Goal: Find specific fact: Locate a discrete piece of known information

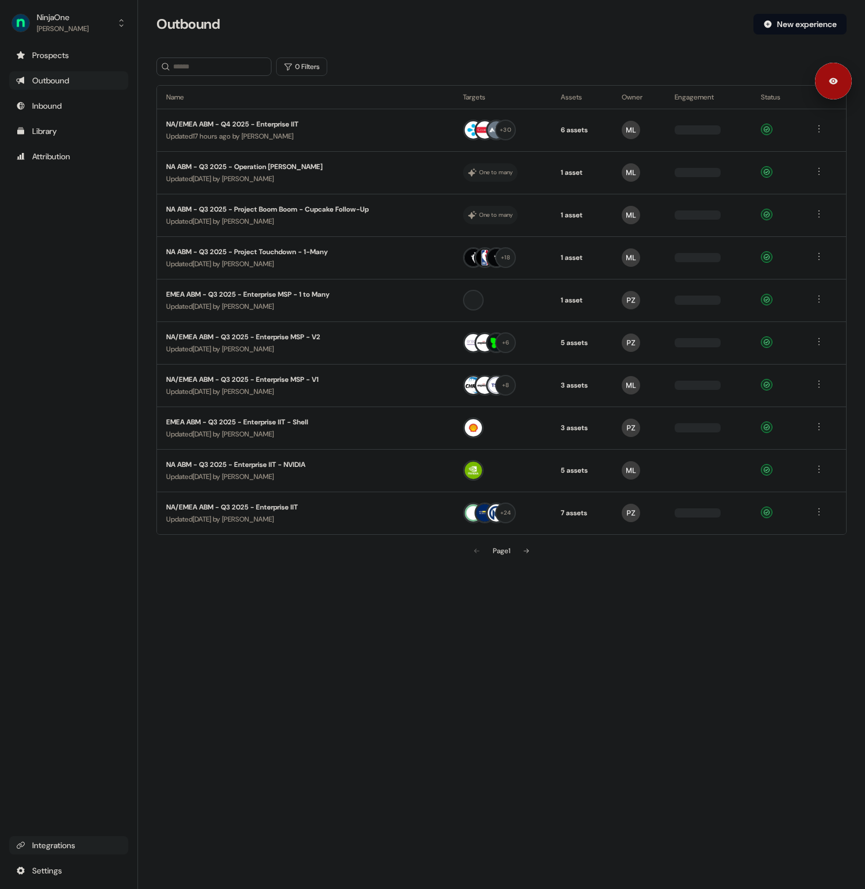
click at [51, 845] on div "Integrations" at bounding box center [68, 846] width 105 height 12
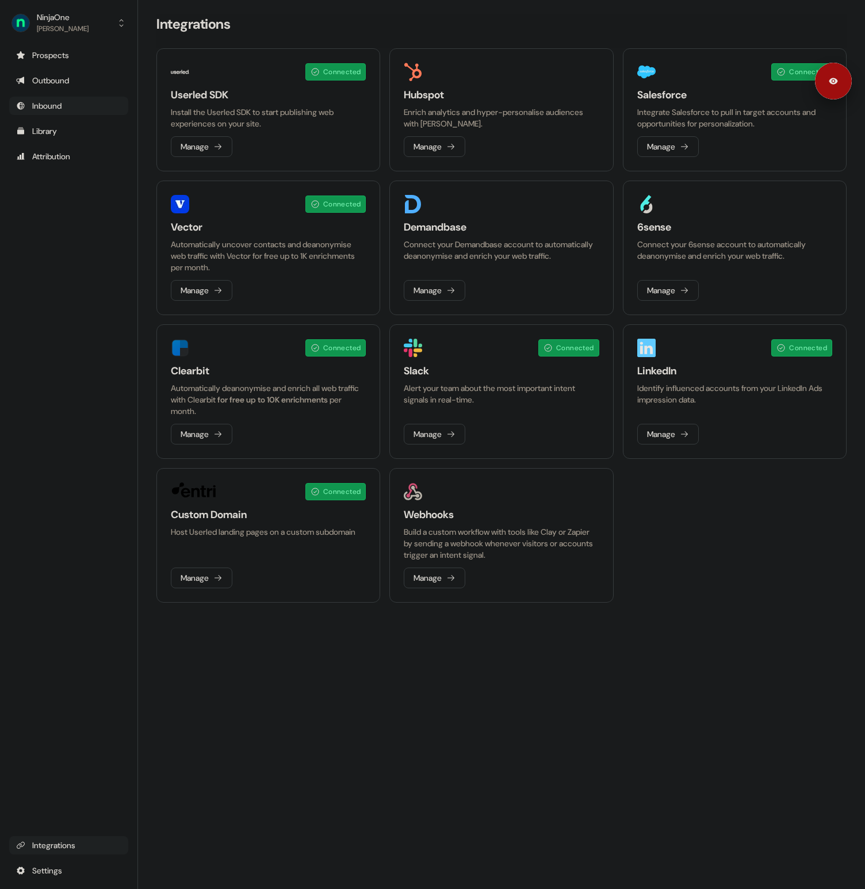
click at [58, 100] on div "Inbound" at bounding box center [68, 106] width 105 height 12
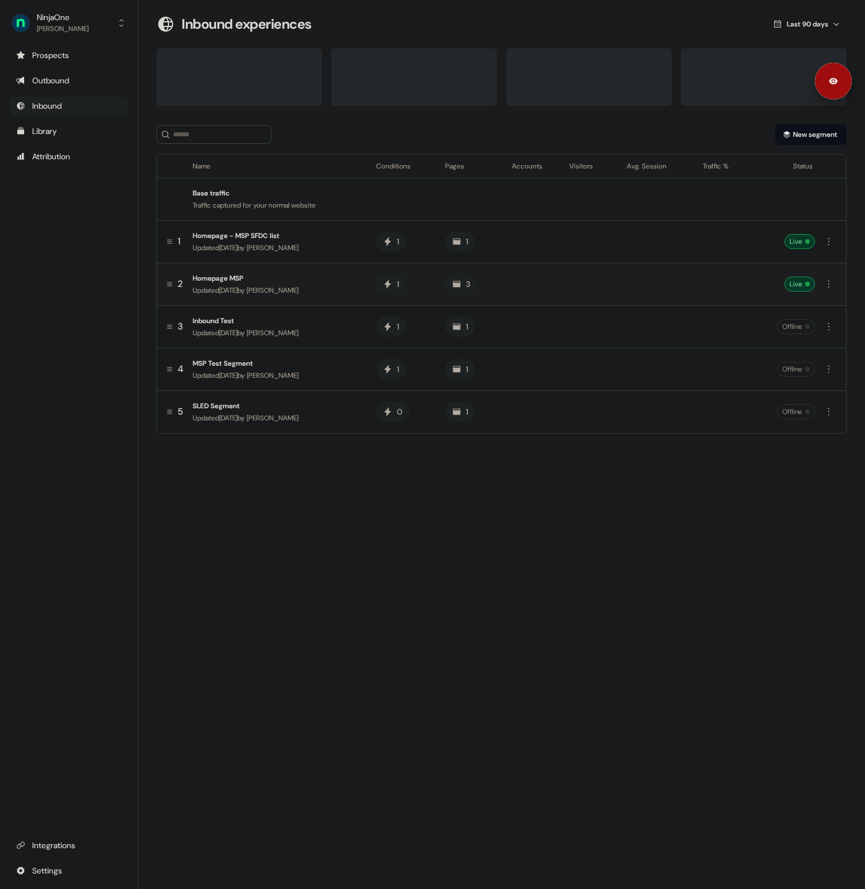
click at [217, 275] on div "Homepage MSP" at bounding box center [275, 279] width 165 height 12
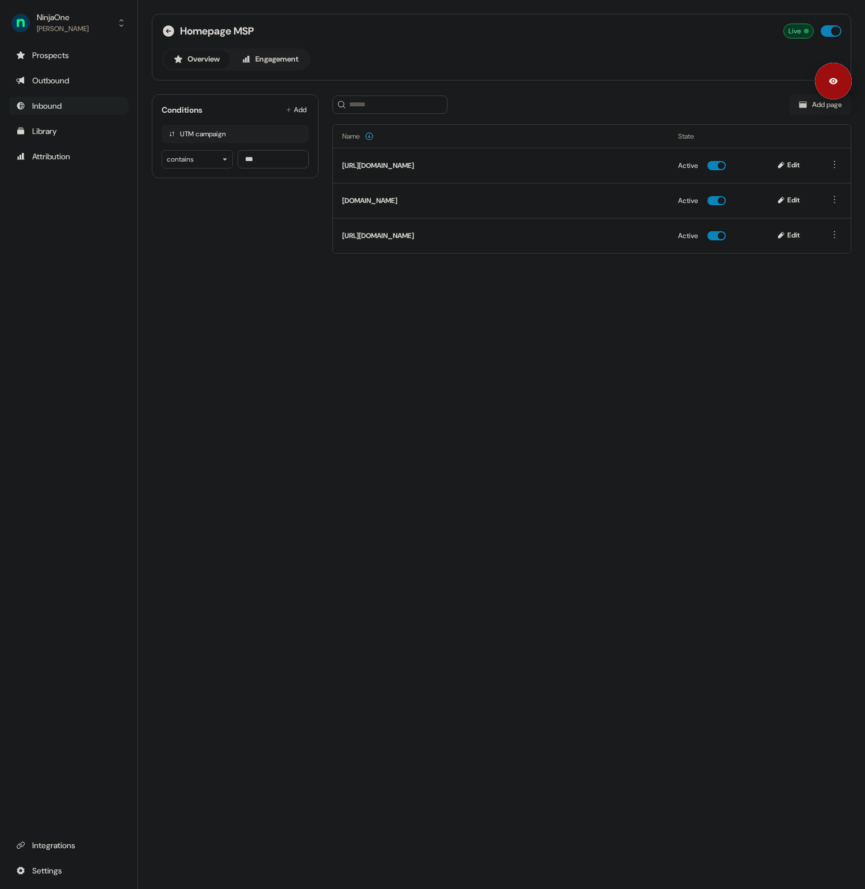
click at [58, 106] on div "Inbound" at bounding box center [68, 106] width 105 height 12
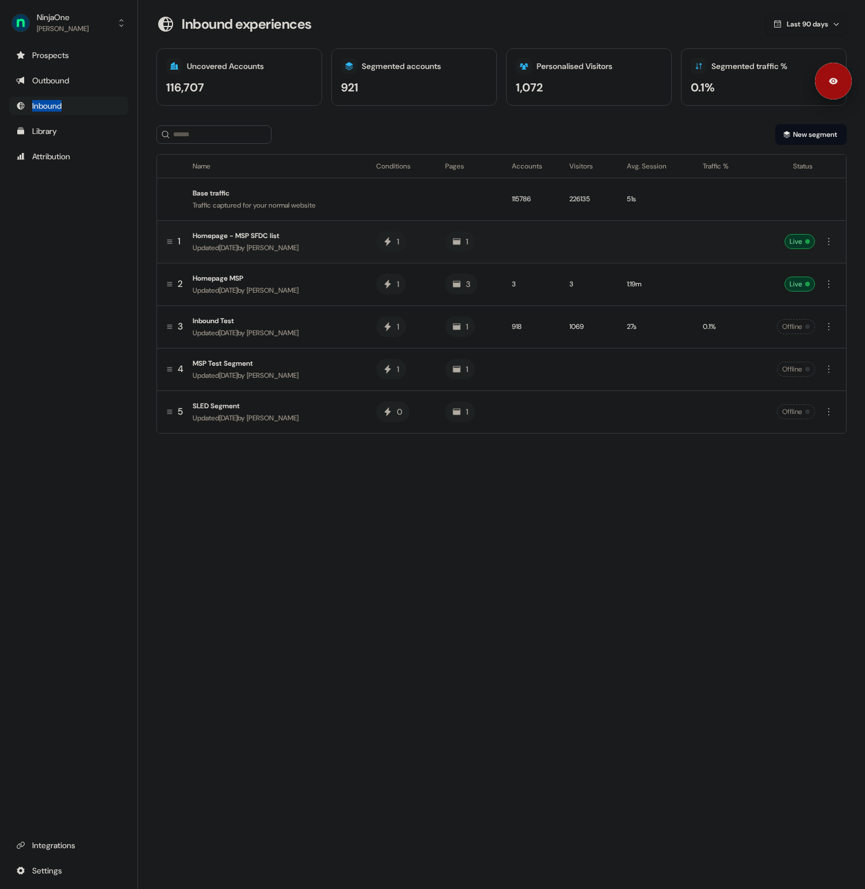
click at [247, 237] on div "Homepage - MSP SFDC list" at bounding box center [275, 236] width 165 height 12
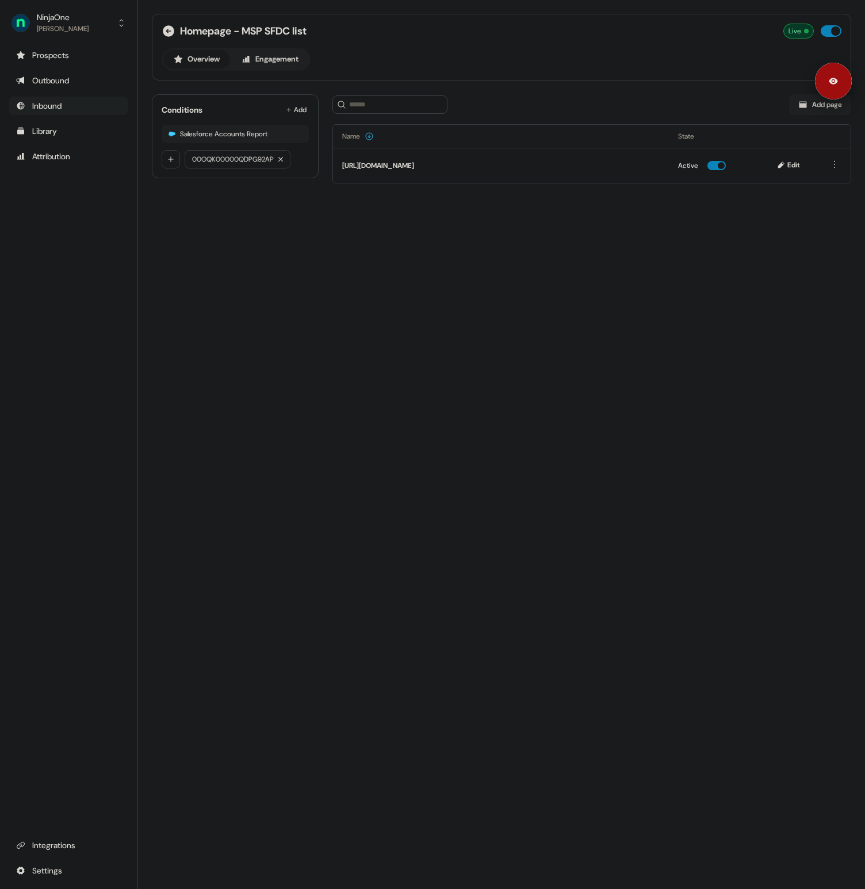
click at [237, 160] on span "00OQK00000QDPG92AP" at bounding box center [233, 159] width 82 height 7
copy span "00OQK00000QDPG92AP"
